Goal: Check status

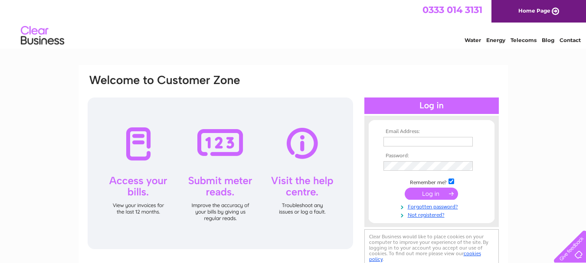
type input "[EMAIL_ADDRESS][DOMAIN_NAME]"
click at [428, 192] on input "submit" at bounding box center [430, 194] width 53 height 12
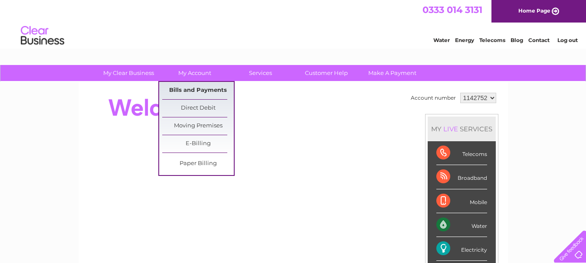
click at [194, 87] on link "Bills and Payments" at bounding box center [198, 90] width 72 height 17
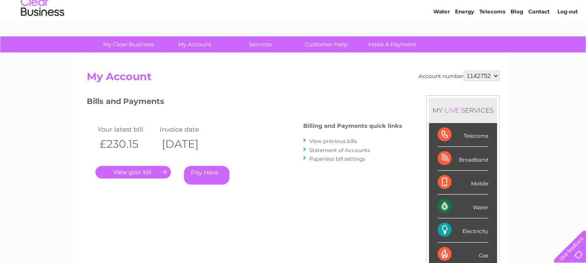
scroll to position [43, 0]
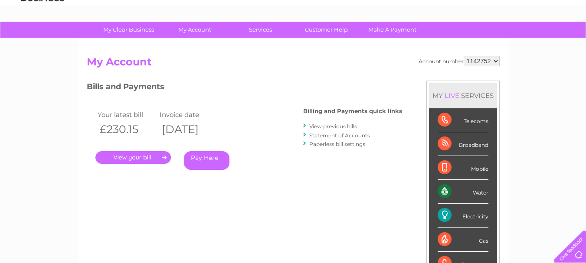
click at [151, 156] on link "." at bounding box center [132, 157] width 75 height 13
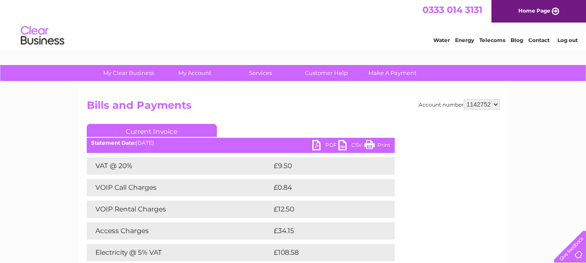
click at [321, 146] on link "PDF" at bounding box center [325, 146] width 26 height 13
